Goal: Information Seeking & Learning: Learn about a topic

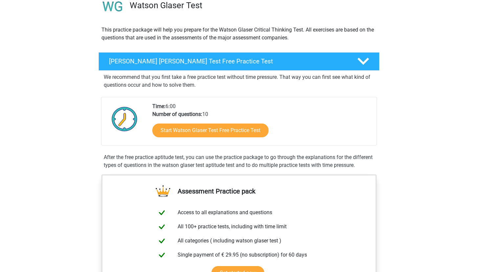
scroll to position [74, 0]
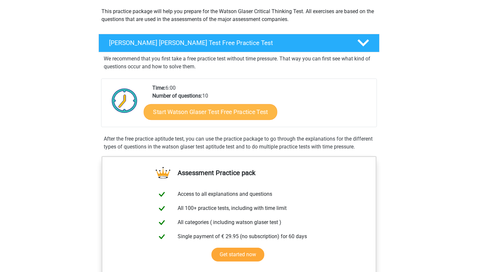
click at [197, 108] on link "Start Watson Glaser Test Free Practice Test" at bounding box center [211, 112] width 134 height 16
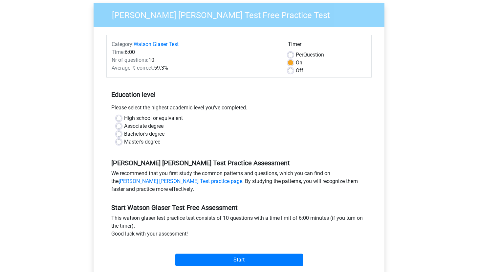
scroll to position [54, 0]
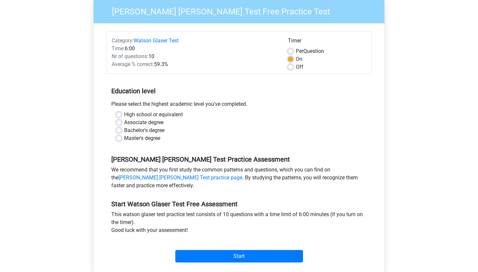
click at [124, 124] on label "Associate degree" at bounding box center [143, 123] width 39 height 8
click at [118, 124] on input "Associate degree" at bounding box center [118, 122] width 5 height 7
radio input "true"
click at [124, 114] on label "High school or equivalent" at bounding box center [153, 115] width 59 height 8
click at [121, 114] on input "High school or equivalent" at bounding box center [118, 114] width 5 height 7
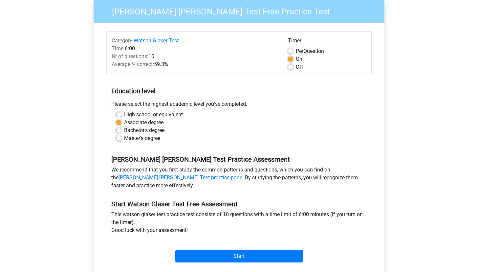
radio input "true"
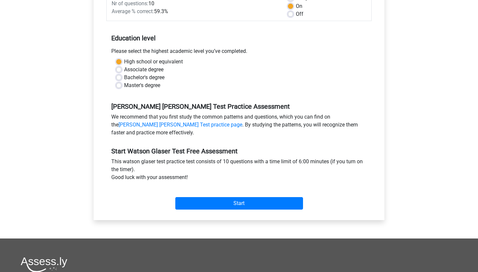
scroll to position [127, 0]
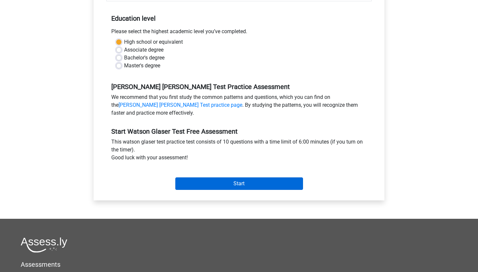
click at [230, 183] on input "Start" at bounding box center [239, 183] width 128 height 12
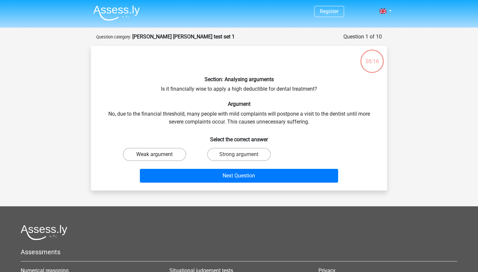
click at [142, 153] on label "Weak argument" at bounding box center [154, 154] width 63 height 13
click at [155, 154] on input "Weak argument" at bounding box center [157, 156] width 4 height 4
radio input "true"
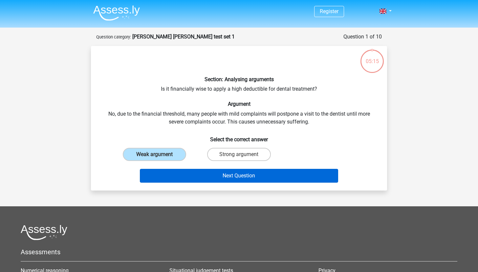
click at [193, 177] on button "Next Question" at bounding box center [239, 176] width 199 height 14
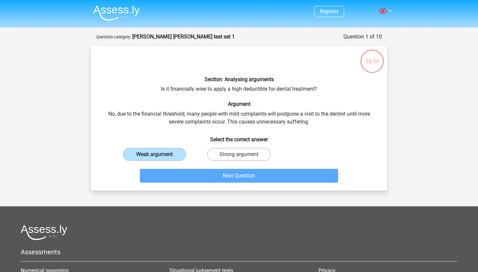
scroll to position [33, 0]
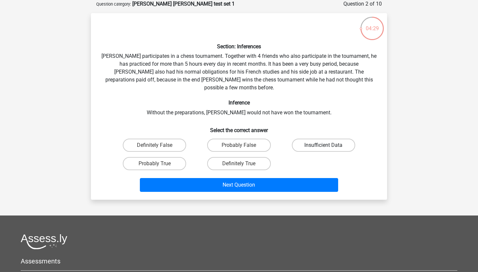
click at [328, 139] on label "Insufficient Data" at bounding box center [323, 145] width 63 height 13
click at [328, 145] on input "Insufficient Data" at bounding box center [325, 147] width 4 height 4
radio input "true"
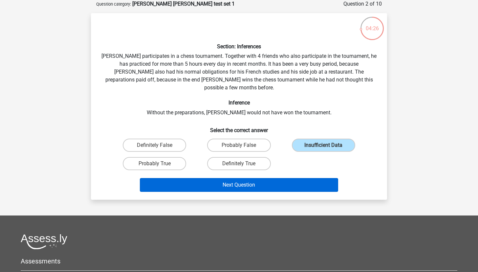
click at [305, 178] on button "Next Question" at bounding box center [239, 185] width 199 height 14
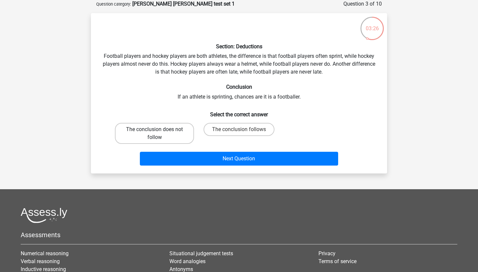
click at [154, 132] on label "The conclusion does not follow" at bounding box center [154, 133] width 79 height 21
click at [155, 132] on input "The conclusion does not follow" at bounding box center [157, 131] width 4 height 4
radio input "true"
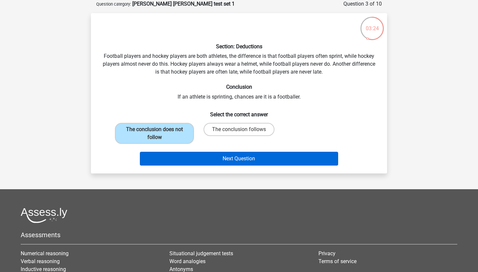
click at [206, 160] on button "Next Question" at bounding box center [239, 159] width 199 height 14
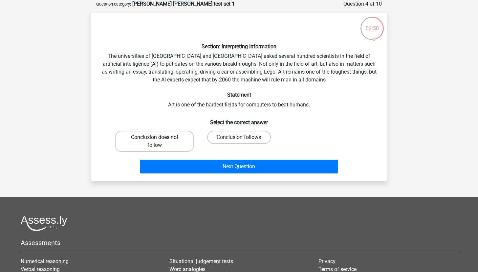
click at [172, 138] on label "Conclusion does not follow" at bounding box center [154, 141] width 79 height 21
click at [159, 138] on input "Conclusion does not follow" at bounding box center [157, 139] width 4 height 4
radio input "true"
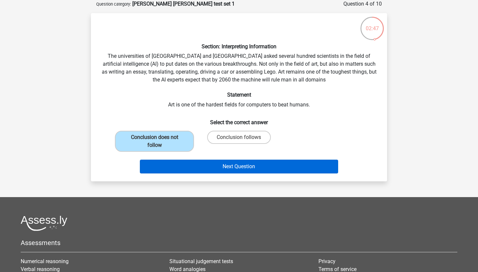
click at [220, 163] on button "Next Question" at bounding box center [239, 167] width 199 height 14
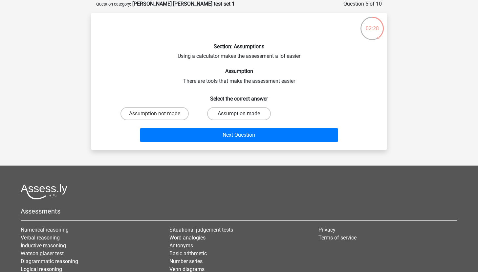
click at [232, 112] on label "Assumption made" at bounding box center [238, 113] width 63 height 13
click at [239, 114] on input "Assumption made" at bounding box center [241, 116] width 4 height 4
radio input "true"
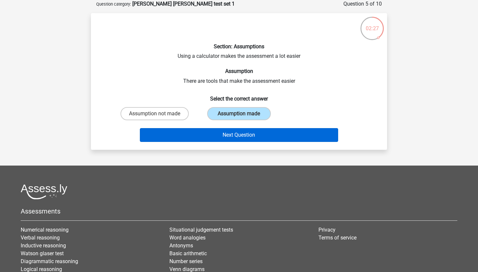
click at [241, 137] on button "Next Question" at bounding box center [239, 135] width 199 height 14
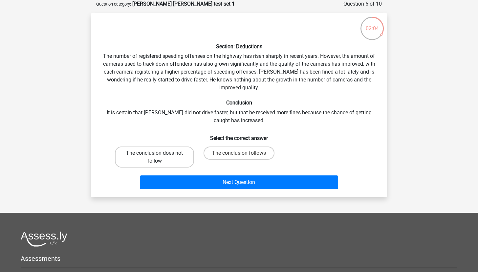
click at [182, 153] on label "The conclusion does not follow" at bounding box center [154, 156] width 79 height 21
click at [159, 153] on input "The conclusion does not follow" at bounding box center [157, 155] width 4 height 4
radio input "true"
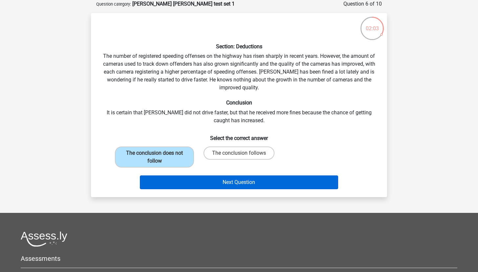
click at [186, 184] on button "Next Question" at bounding box center [239, 182] width 199 height 14
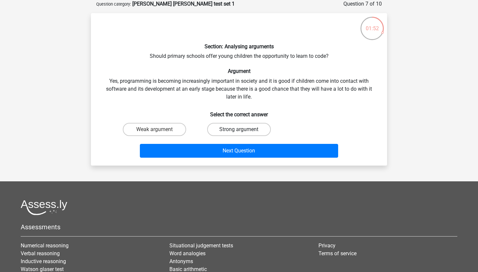
click at [241, 126] on label "Strong argument" at bounding box center [238, 129] width 63 height 13
click at [241, 129] on input "Strong argument" at bounding box center [241, 131] width 4 height 4
radio input "true"
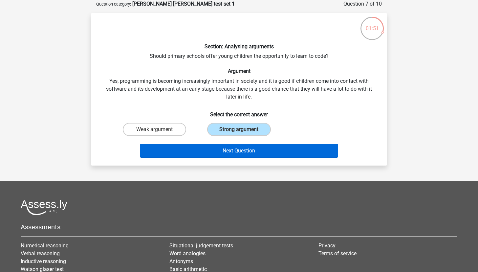
click at [255, 151] on button "Next Question" at bounding box center [239, 151] width 199 height 14
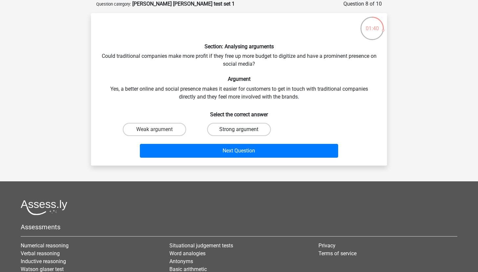
click at [255, 125] on label "Strong argument" at bounding box center [238, 129] width 63 height 13
click at [243, 129] on input "Strong argument" at bounding box center [241, 131] width 4 height 4
radio input "true"
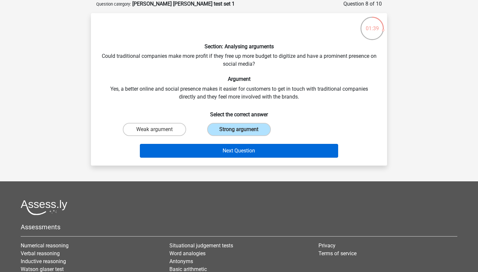
click at [269, 149] on button "Next Question" at bounding box center [239, 151] width 199 height 14
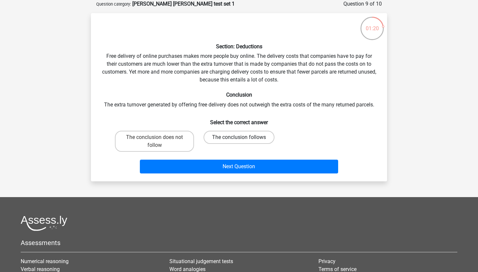
click at [247, 134] on label "The conclusion follows" at bounding box center [239, 137] width 71 height 13
click at [243, 137] on input "The conclusion follows" at bounding box center [241, 139] width 4 height 4
radio input "true"
click at [149, 140] on label "The conclusion does not follow" at bounding box center [154, 141] width 79 height 21
click at [155, 140] on input "The conclusion does not follow" at bounding box center [157, 139] width 4 height 4
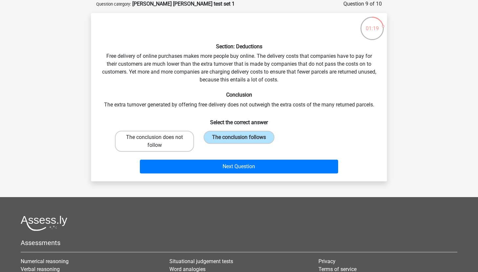
radio input "true"
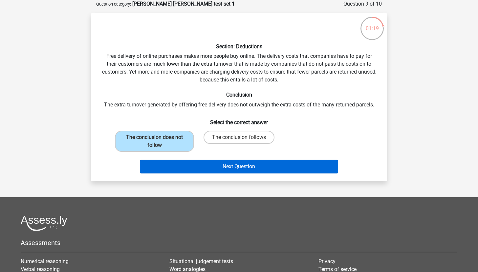
click at [165, 170] on button "Next Question" at bounding box center [239, 167] width 199 height 14
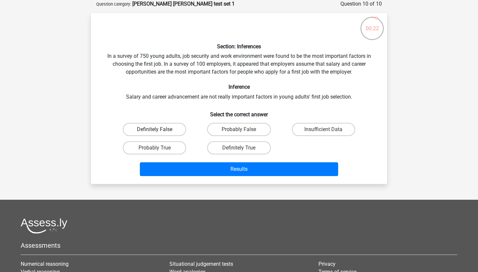
click at [170, 127] on label "Definitely False" at bounding box center [154, 129] width 63 height 13
click at [159, 129] on input "Definitely False" at bounding box center [157, 131] width 4 height 4
radio input "true"
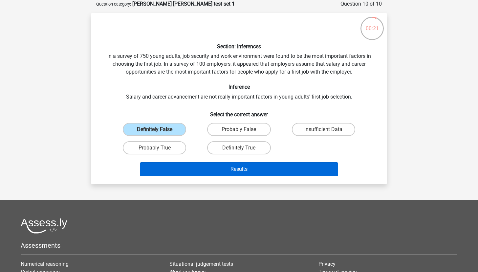
click at [226, 168] on button "Results" at bounding box center [239, 169] width 199 height 14
click at [235, 170] on button "Results" at bounding box center [239, 169] width 199 height 14
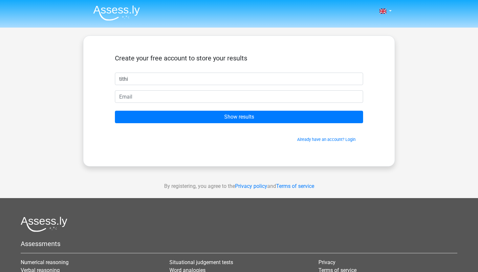
type input "tithi"
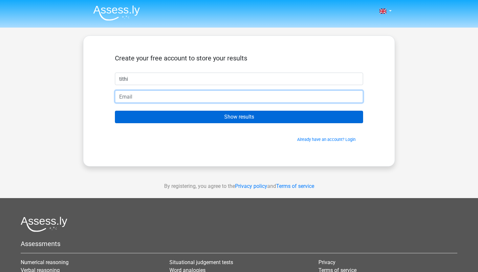
type input "[EMAIL_ADDRESS][MEDICAL_DATA][DOMAIN_NAME]"
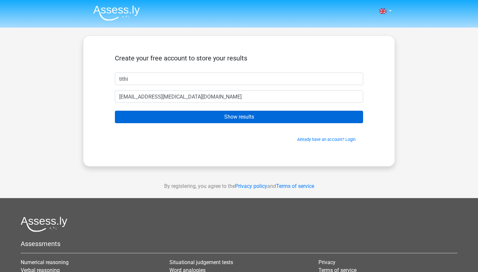
click at [282, 116] on input "Show results" at bounding box center [239, 117] width 248 height 12
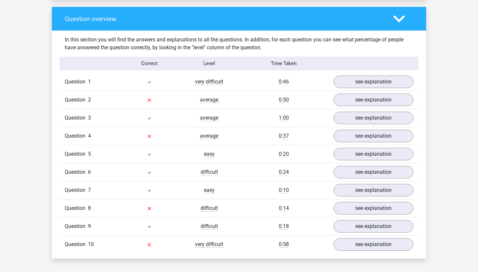
scroll to position [478, 0]
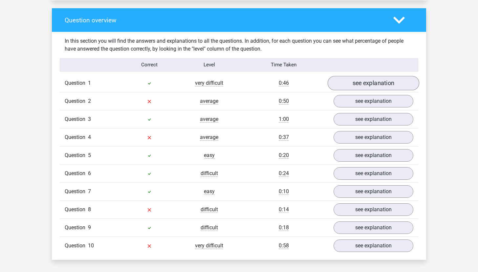
click at [391, 81] on link "see explanation" at bounding box center [374, 83] width 92 height 14
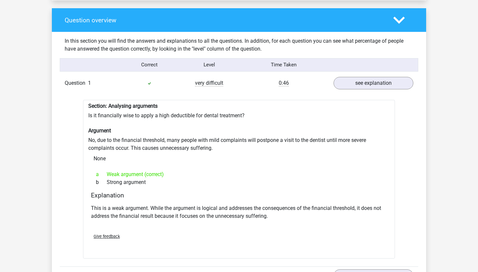
click at [246, 122] on div "Section: Analysing arguments Is it financially wise to apply a high deductible …" at bounding box center [239, 179] width 312 height 159
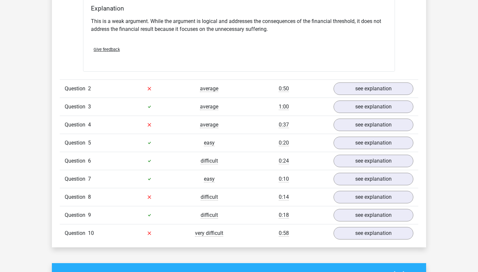
scroll to position [679, 0]
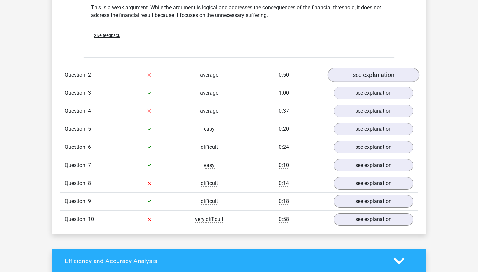
click at [372, 75] on link "see explanation" at bounding box center [374, 75] width 92 height 14
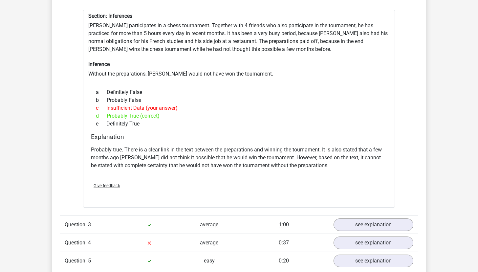
scroll to position [761, 0]
click at [400, 222] on link "see explanation" at bounding box center [374, 224] width 92 height 14
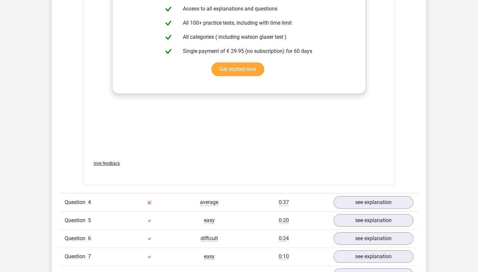
scroll to position [1174, 0]
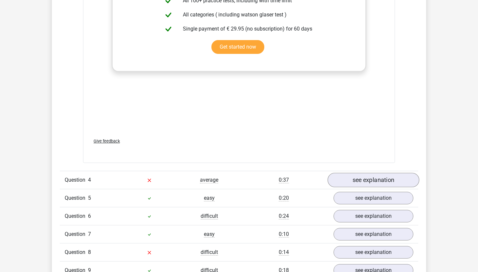
click at [361, 180] on link "see explanation" at bounding box center [374, 180] width 92 height 14
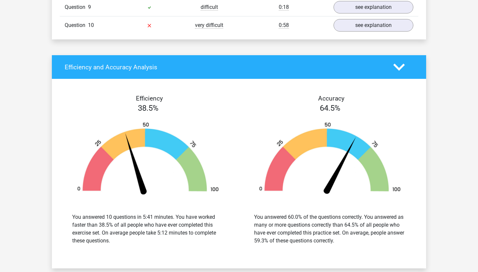
scroll to position [1429, 0]
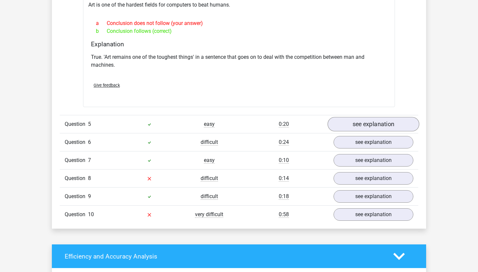
click at [396, 127] on link "see explanation" at bounding box center [374, 124] width 92 height 14
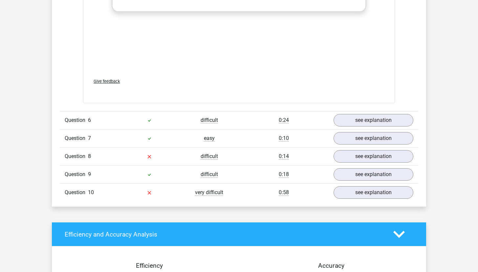
scroll to position [1824, 0]
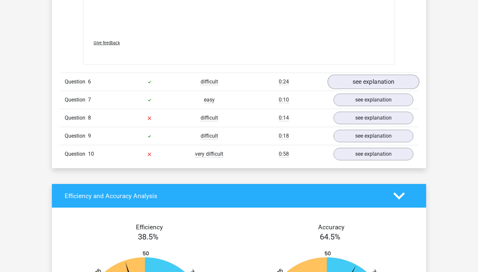
click at [363, 81] on link "see explanation" at bounding box center [374, 82] width 92 height 14
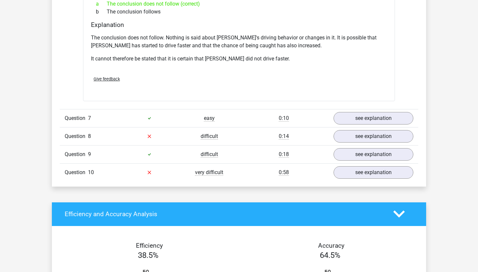
scroll to position [2028, 0]
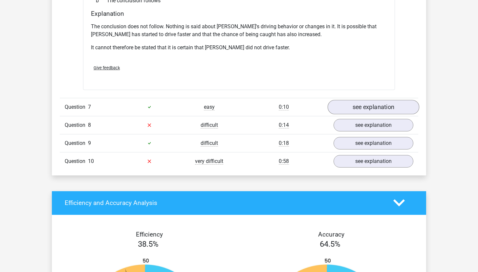
click at [362, 100] on link "see explanation" at bounding box center [374, 107] width 92 height 14
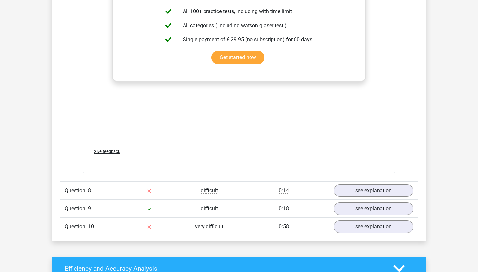
scroll to position [2316, 0]
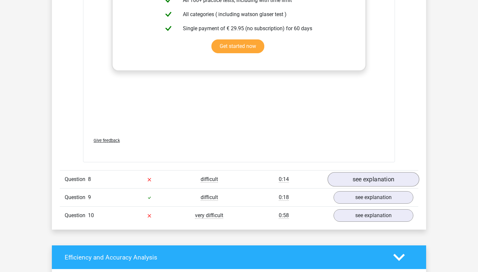
click at [355, 172] on link "see explanation" at bounding box center [374, 179] width 92 height 14
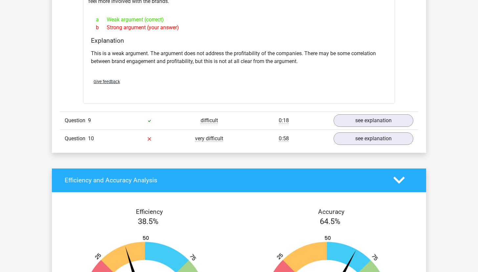
scroll to position [2564, 0]
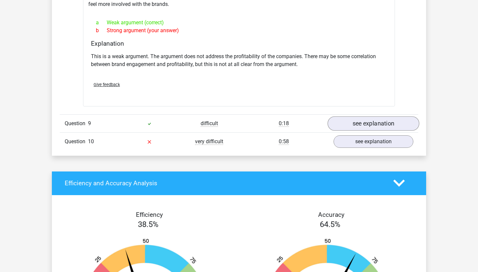
click at [372, 116] on link "see explanation" at bounding box center [374, 123] width 92 height 14
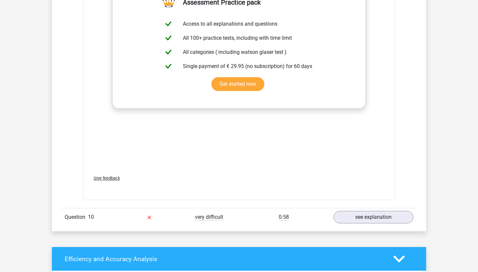
scroll to position [2868, 0]
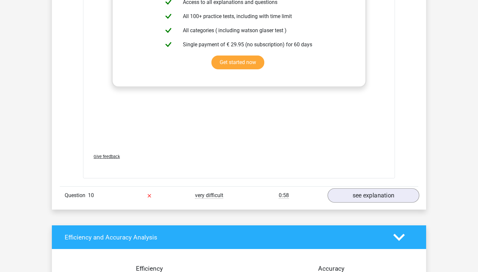
click at [349, 188] on link "see explanation" at bounding box center [374, 195] width 92 height 14
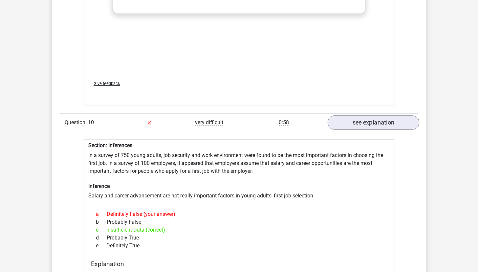
scroll to position [2996, 0]
